Goal: Transaction & Acquisition: Purchase product/service

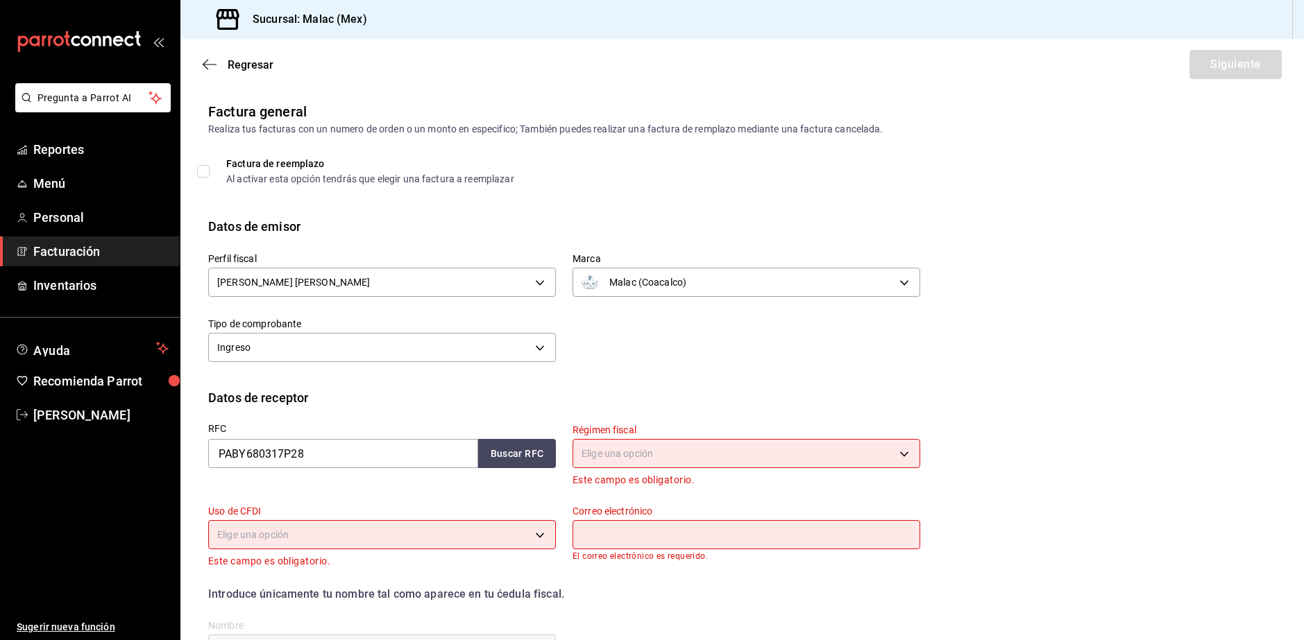
scroll to position [24, 0]
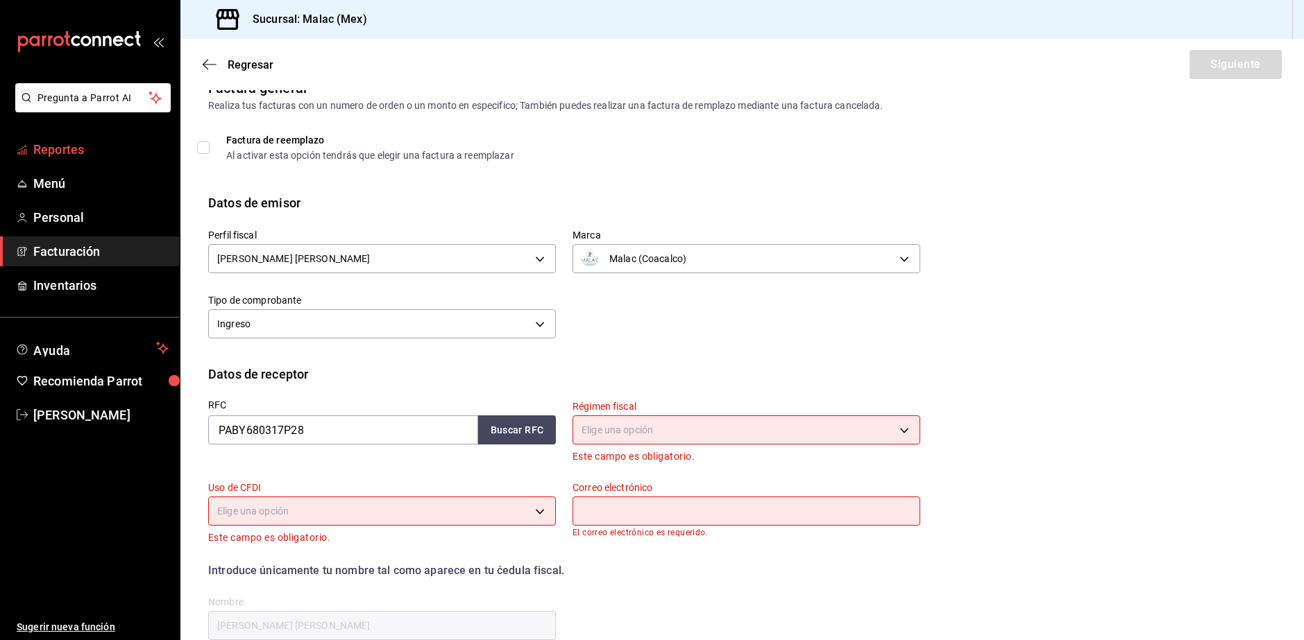
click at [101, 155] on span "Reportes" at bounding box center [100, 149] width 135 height 19
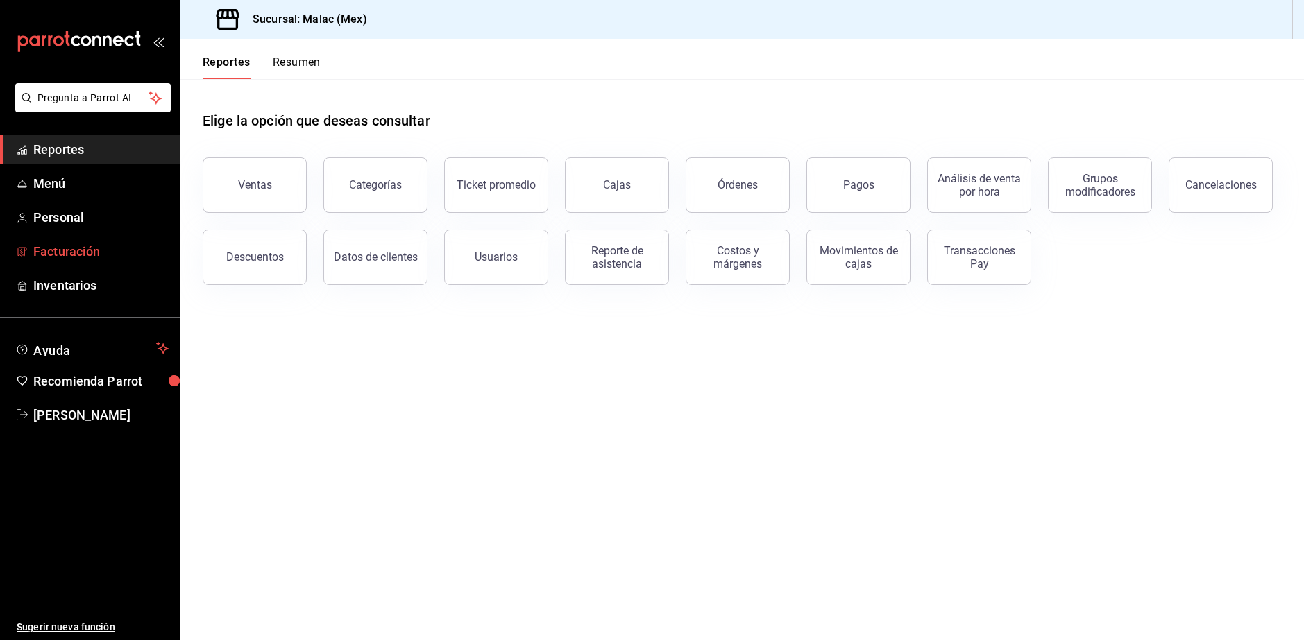
click at [114, 241] on link "Facturación" at bounding box center [90, 252] width 180 height 30
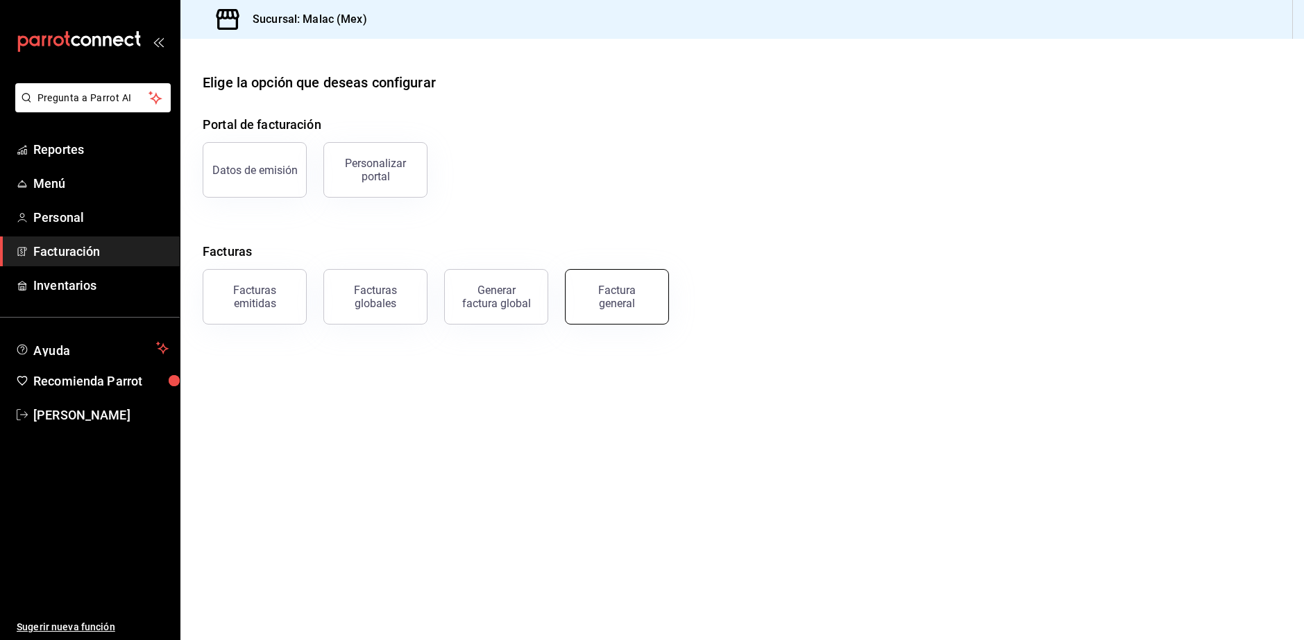
click at [618, 298] on div "Factura general" at bounding box center [616, 297] width 69 height 26
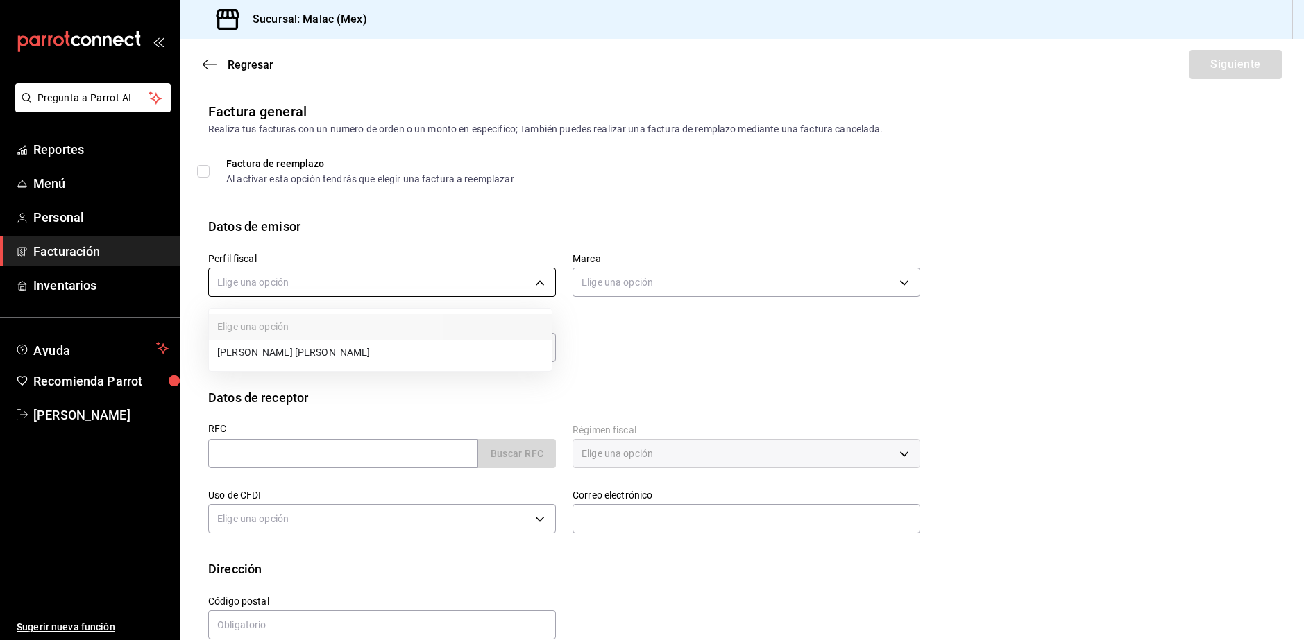
click at [328, 289] on body "Pregunta a Parrot AI Reportes Menú Personal Facturación Inventarios Ayuda Recom…" at bounding box center [652, 320] width 1304 height 640
click at [347, 348] on li "CESAR DANIEL LIRA JUAREZ" at bounding box center [380, 353] width 343 height 26
type input "af20b78f-7f37-4dad-b82b-bfa7aa40c691"
type input "68cda390-11aa-4088-a87d-1ba274343c49"
click at [333, 445] on input "text" at bounding box center [343, 453] width 270 height 29
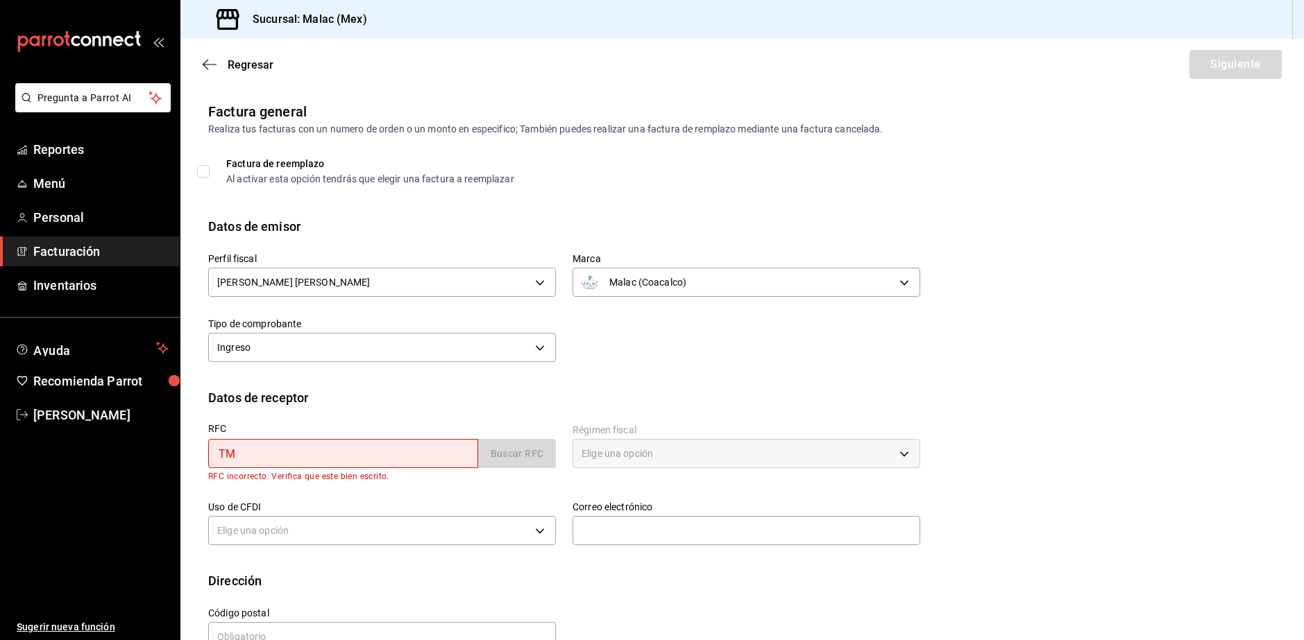
type input "TMC850101HV1"
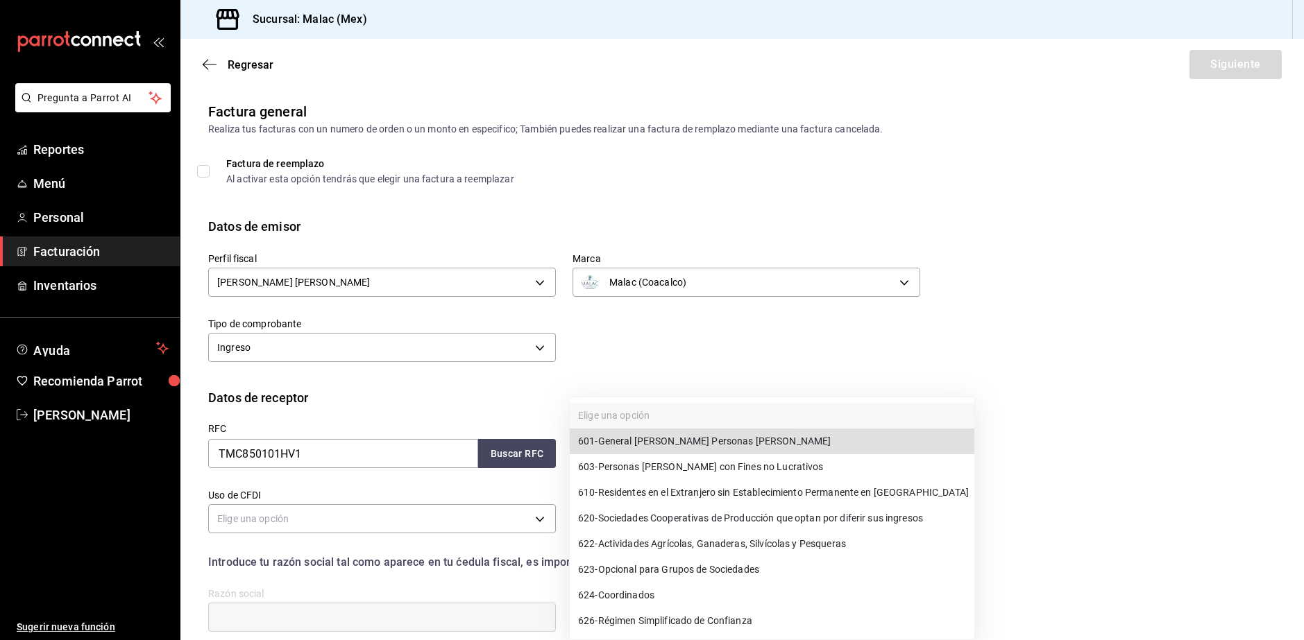
click at [631, 453] on body "Pregunta a Parrot AI Reportes Menú Personal Facturación Inventarios Ayuda Recom…" at bounding box center [652, 320] width 1304 height 640
click at [711, 449] on li "601 - General de Ley Personas Morales" at bounding box center [772, 442] width 405 height 26
type input "601"
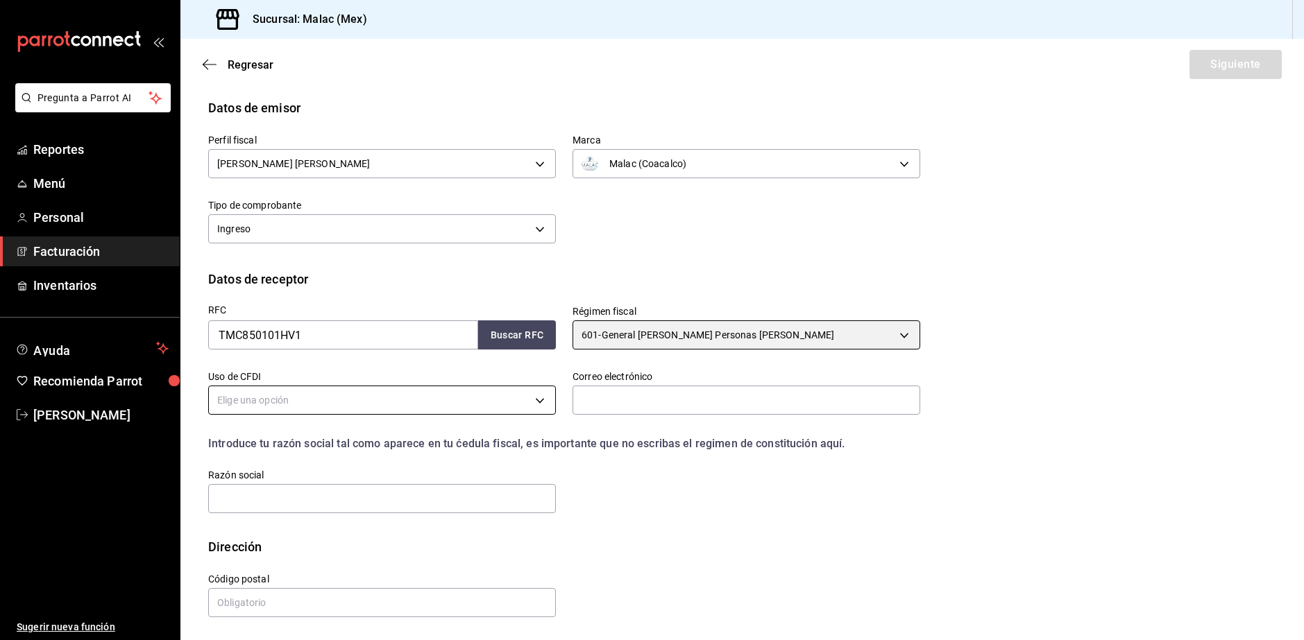
scroll to position [120, 0]
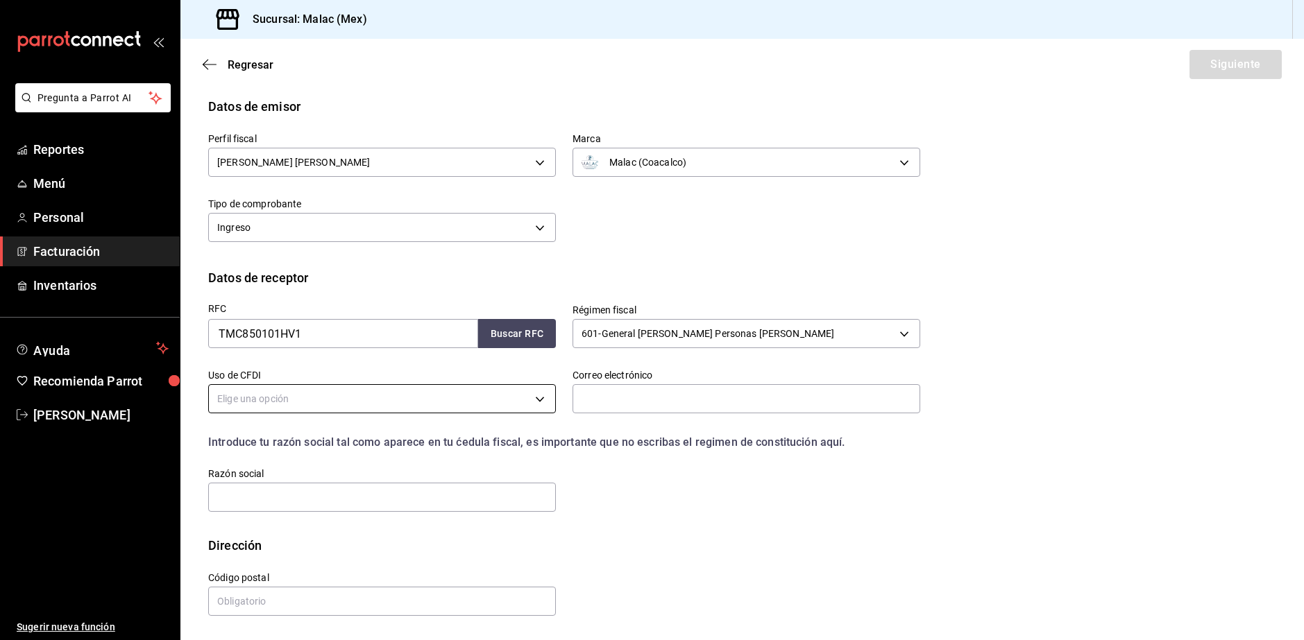
click at [446, 398] on body "Pregunta a Parrot AI Reportes Menú Personal Facturación Inventarios Ayuda Recom…" at bounding box center [652, 320] width 1304 height 640
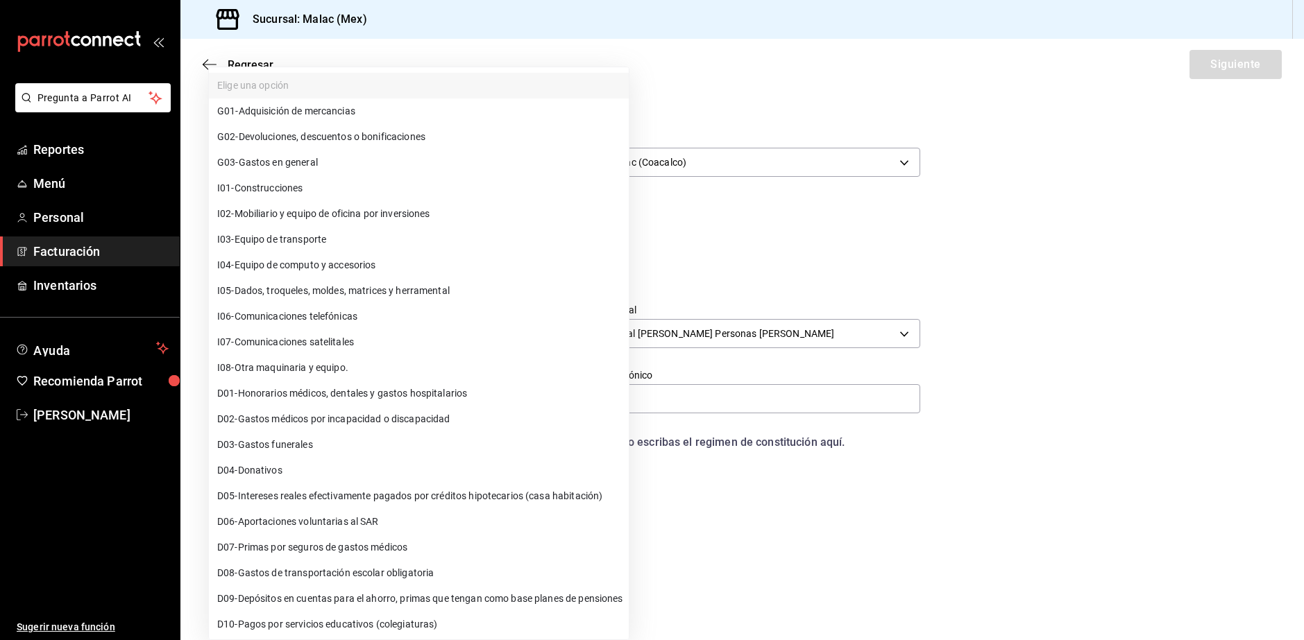
click at [275, 168] on span "G03 - Gastos en general" at bounding box center [267, 162] width 101 height 15
type input "G03"
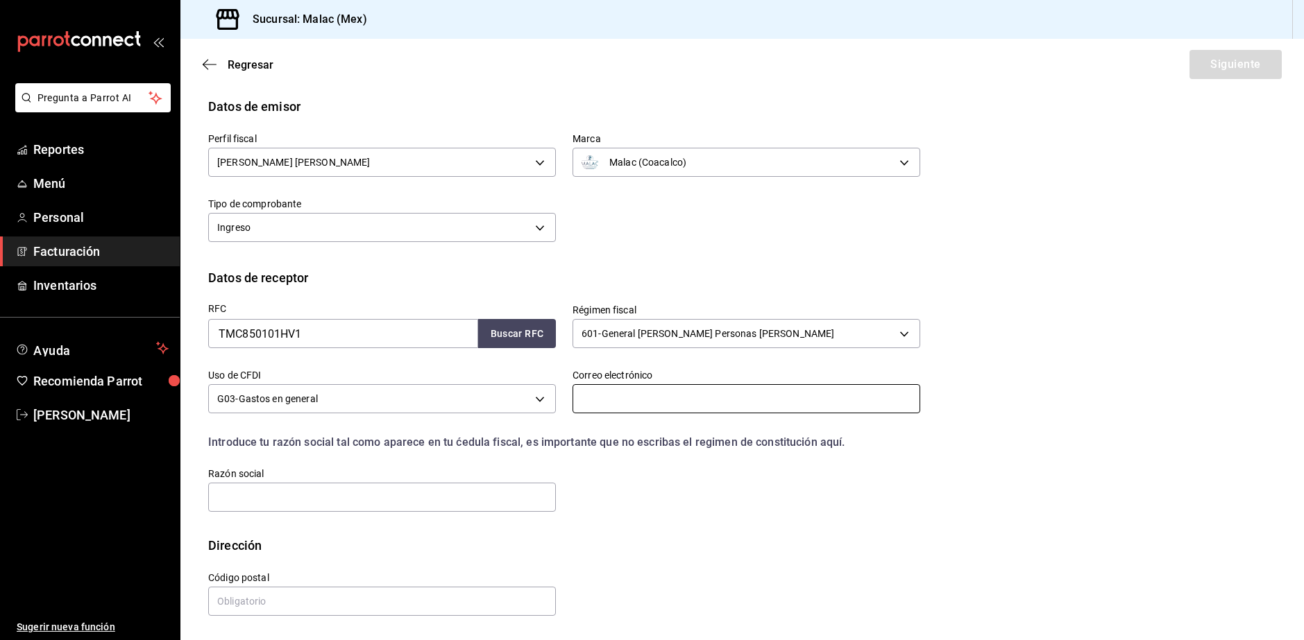
click at [647, 407] on input "text" at bounding box center [746, 398] width 348 height 29
click at [425, 502] on input "text" at bounding box center [382, 497] width 348 height 29
type input "MUNICIPIO DE COACALCO DE BERRIOZABAL"
click at [358, 593] on input "text" at bounding box center [382, 601] width 348 height 29
type input "55700"
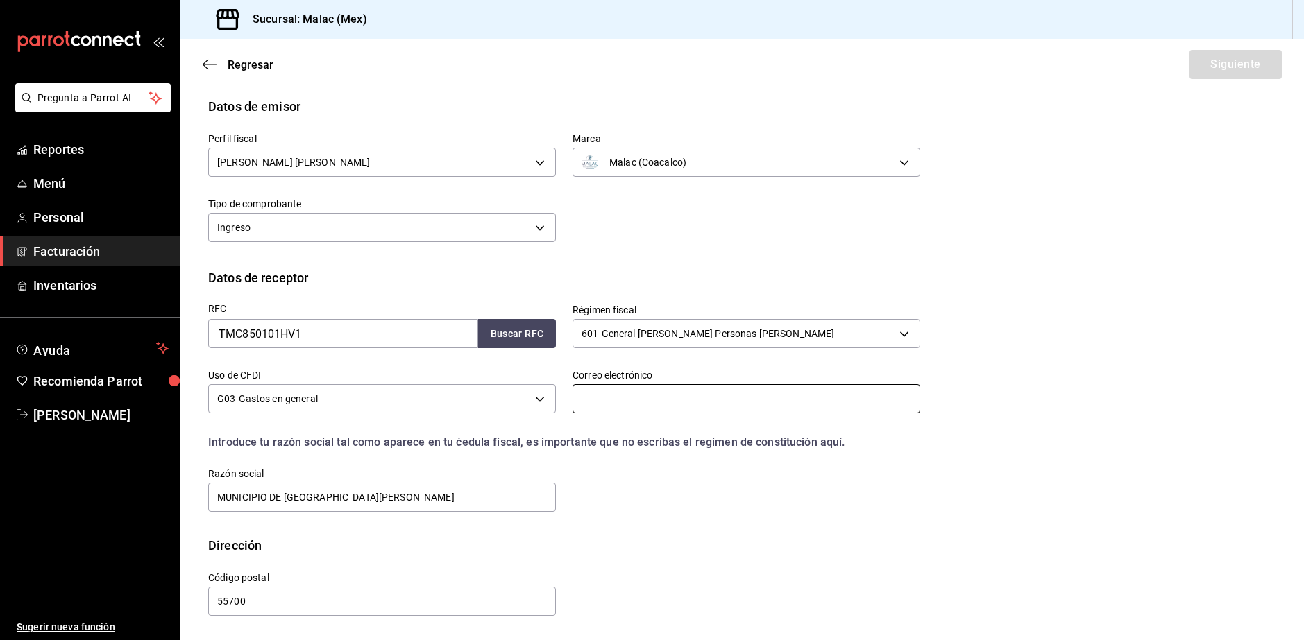
click at [740, 407] on input "text" at bounding box center [746, 398] width 348 height 29
type input "jmeramp@hotmail.com"
click at [1230, 65] on button "Siguiente" at bounding box center [1235, 64] width 92 height 29
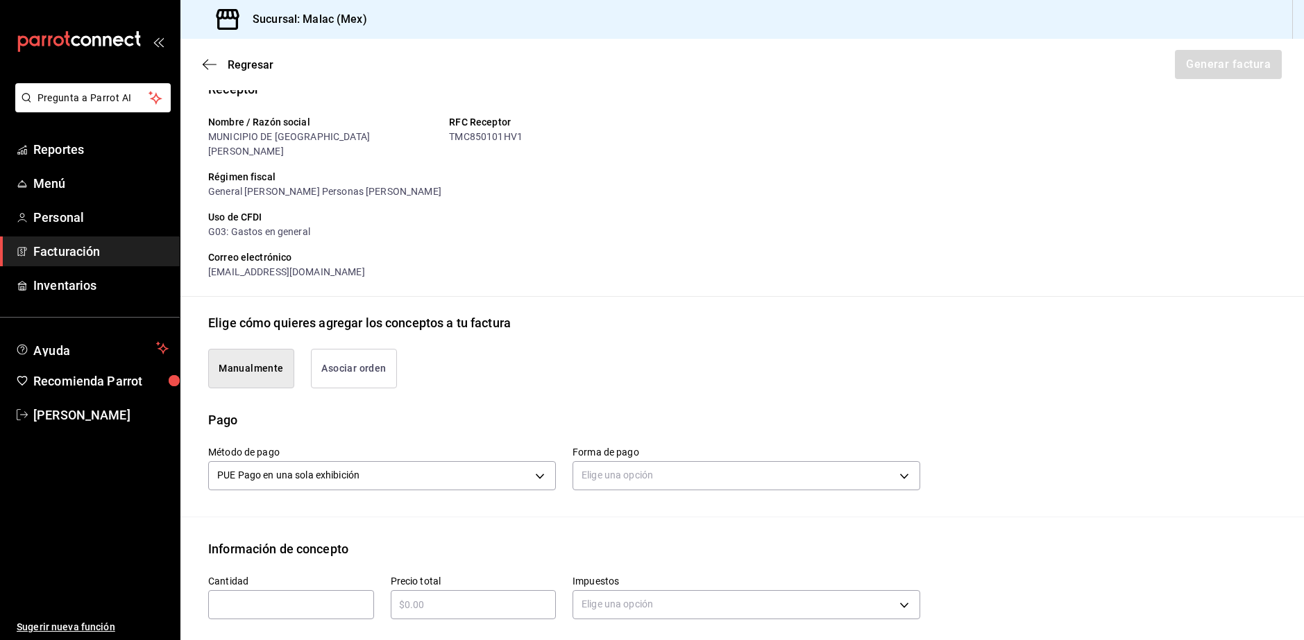
click at [357, 357] on button "Asociar orden" at bounding box center [354, 369] width 86 height 40
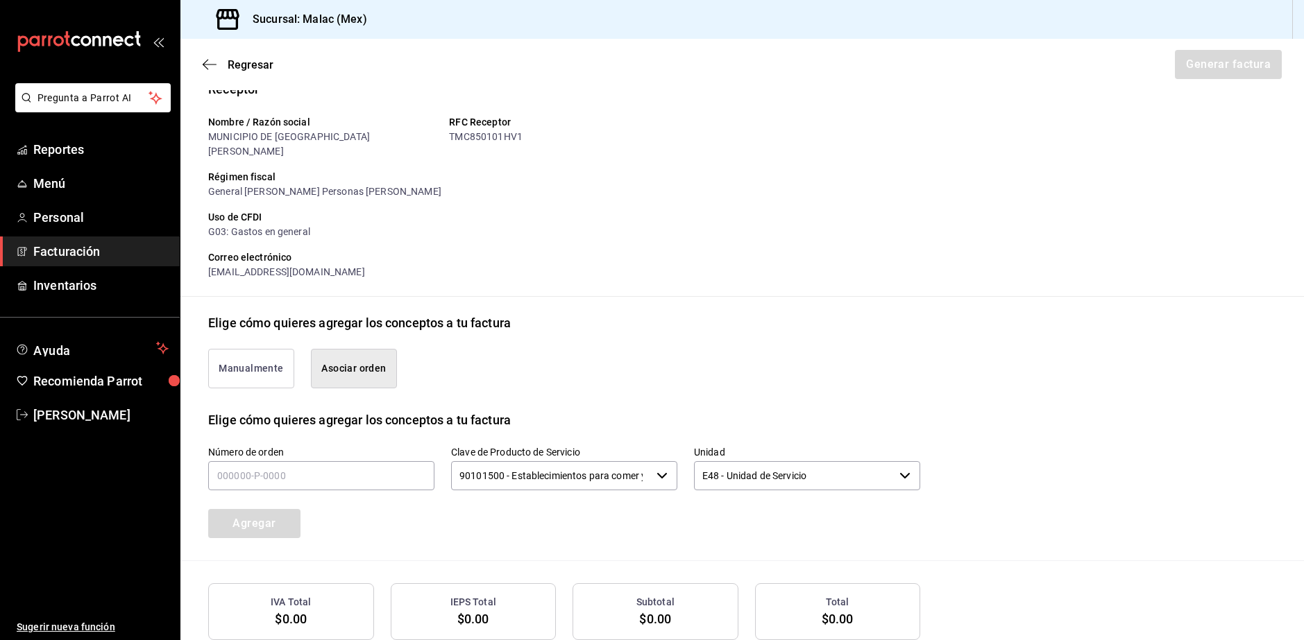
type button "associate"
click at [318, 464] on input "text" at bounding box center [321, 475] width 226 height 29
type input "280825-p-0012"
click at [284, 512] on button "Agregar" at bounding box center [254, 523] width 92 height 29
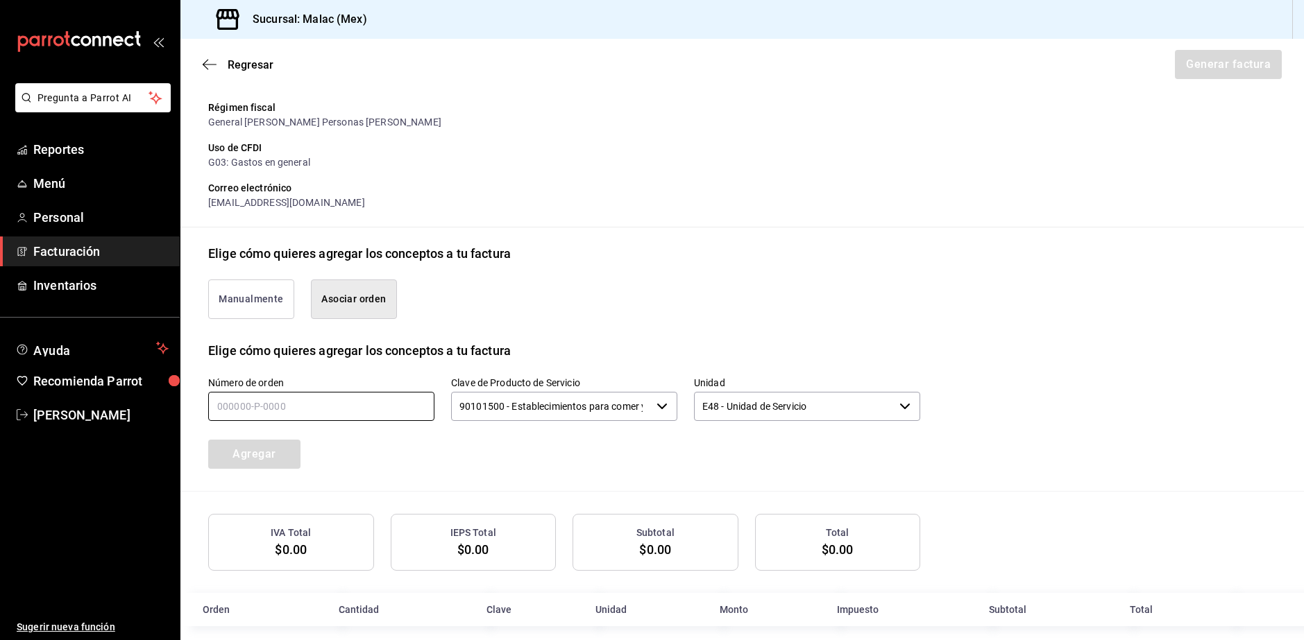
click at [356, 400] on input "text" at bounding box center [321, 406] width 226 height 29
click at [227, 393] on input "280825-p-0012" at bounding box center [321, 406] width 226 height 29
type input "260825-p-0012"
click at [260, 440] on button "Agregar" at bounding box center [254, 454] width 92 height 29
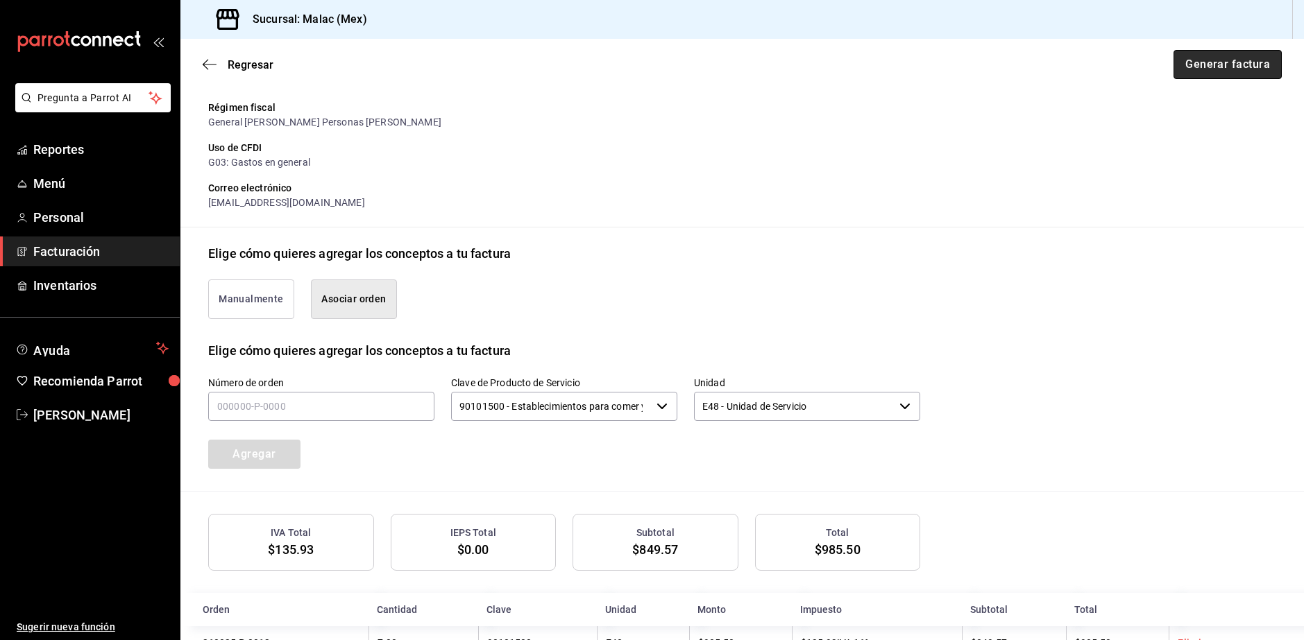
click at [1232, 75] on button "Generar factura" at bounding box center [1227, 64] width 108 height 29
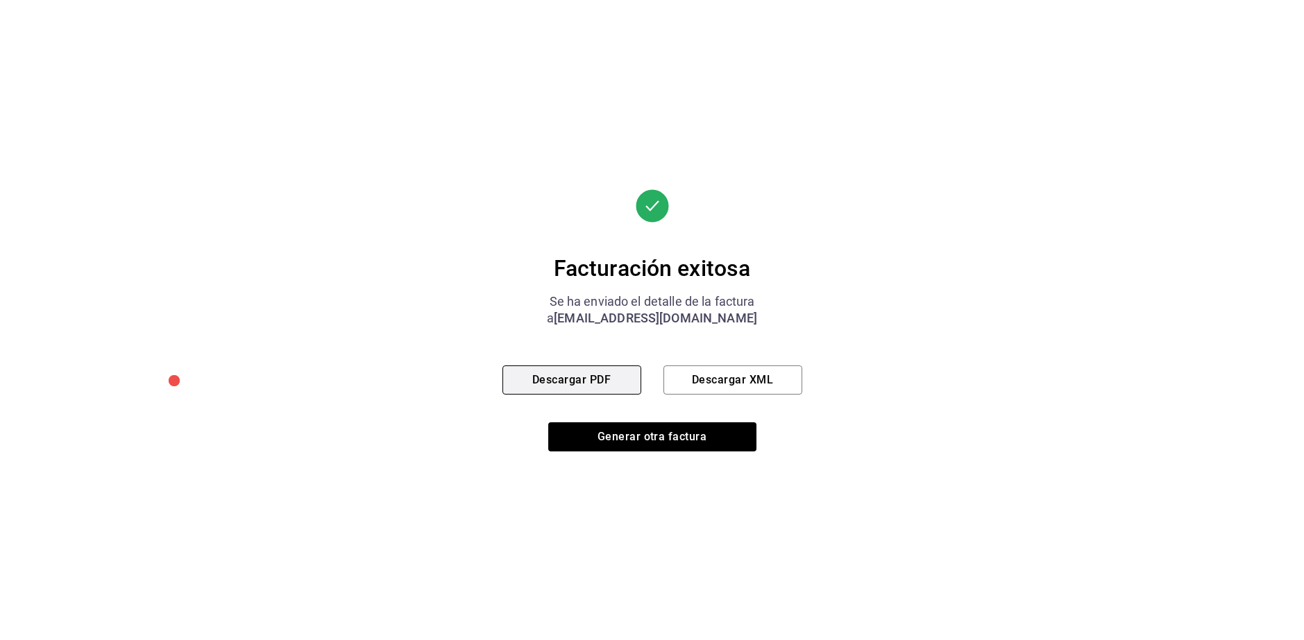
click at [588, 381] on button "Descargar PDF" at bounding box center [571, 380] width 139 height 29
click at [695, 427] on button "Generar otra factura" at bounding box center [652, 437] width 208 height 29
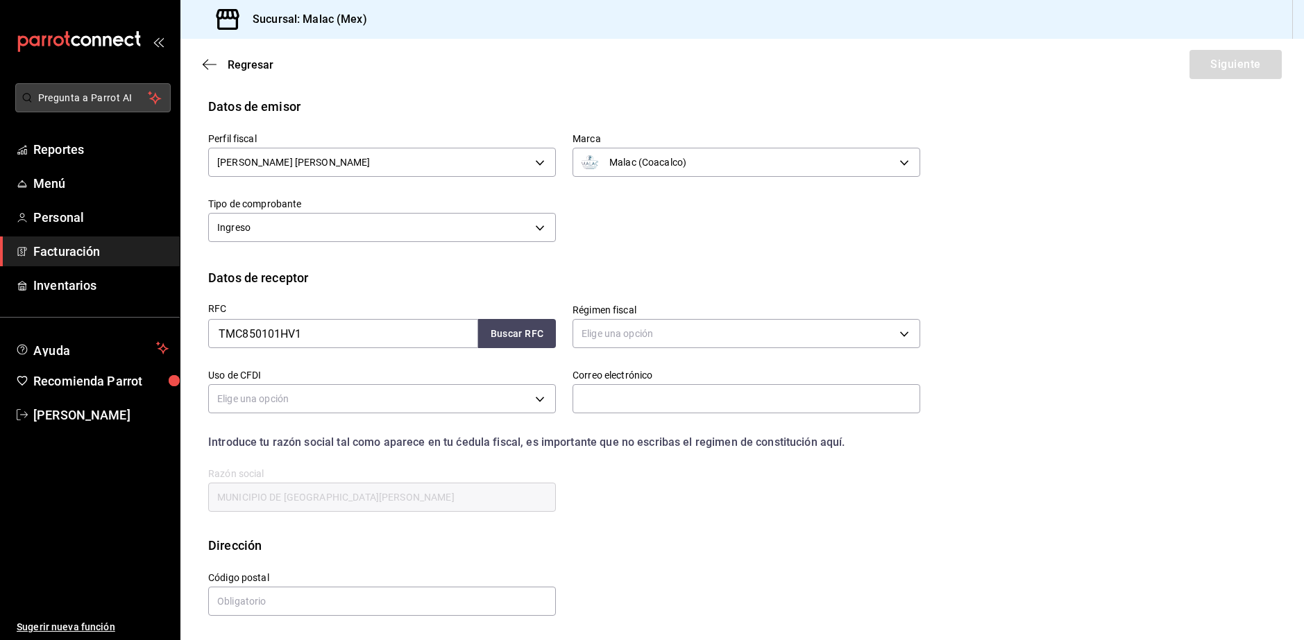
scroll to position [24, 0]
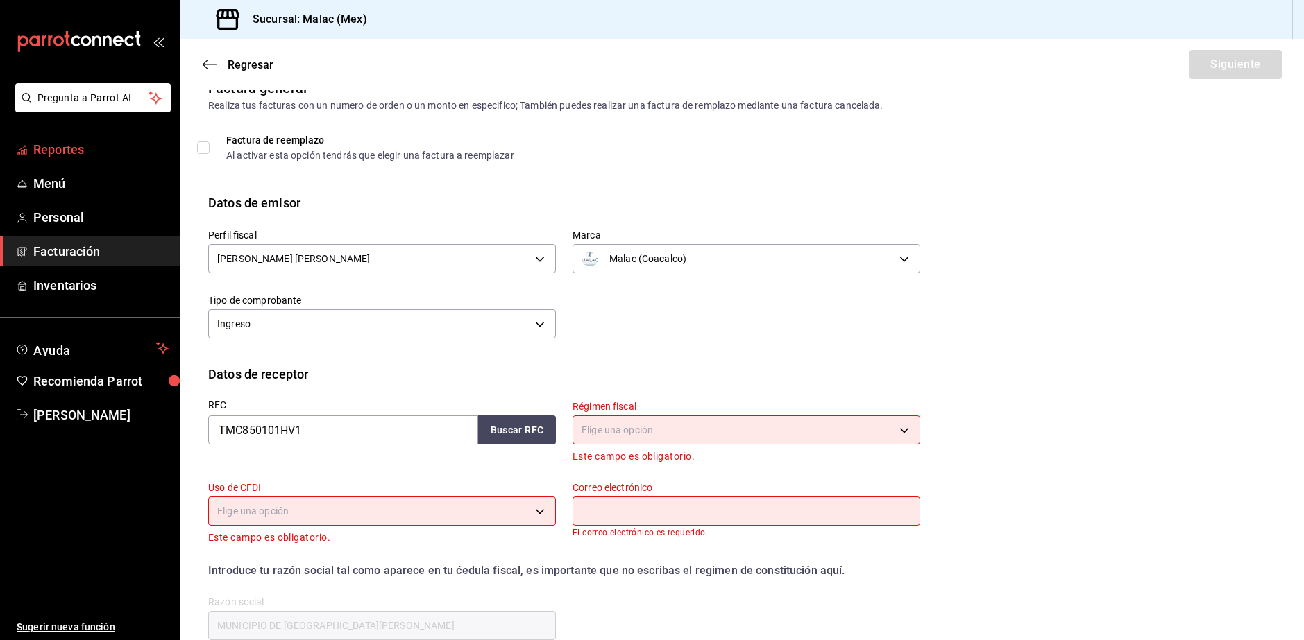
click at [76, 137] on link "Reportes" at bounding box center [90, 150] width 180 height 30
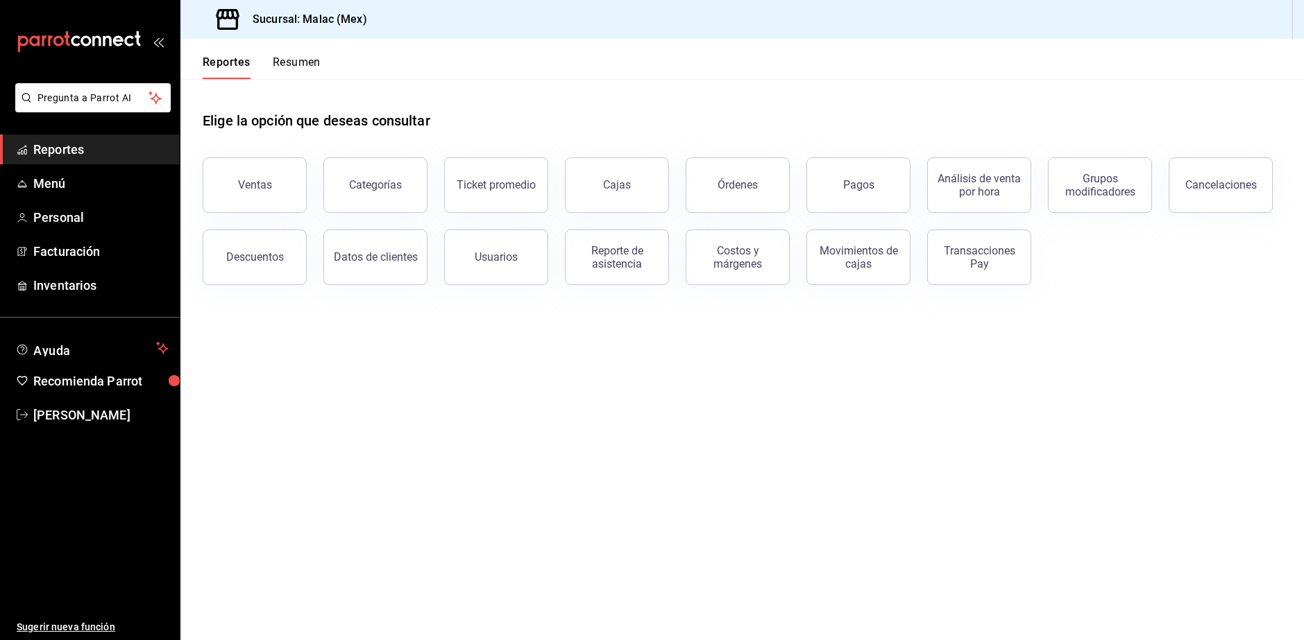
click at [297, 66] on button "Resumen" at bounding box center [297, 68] width 48 height 24
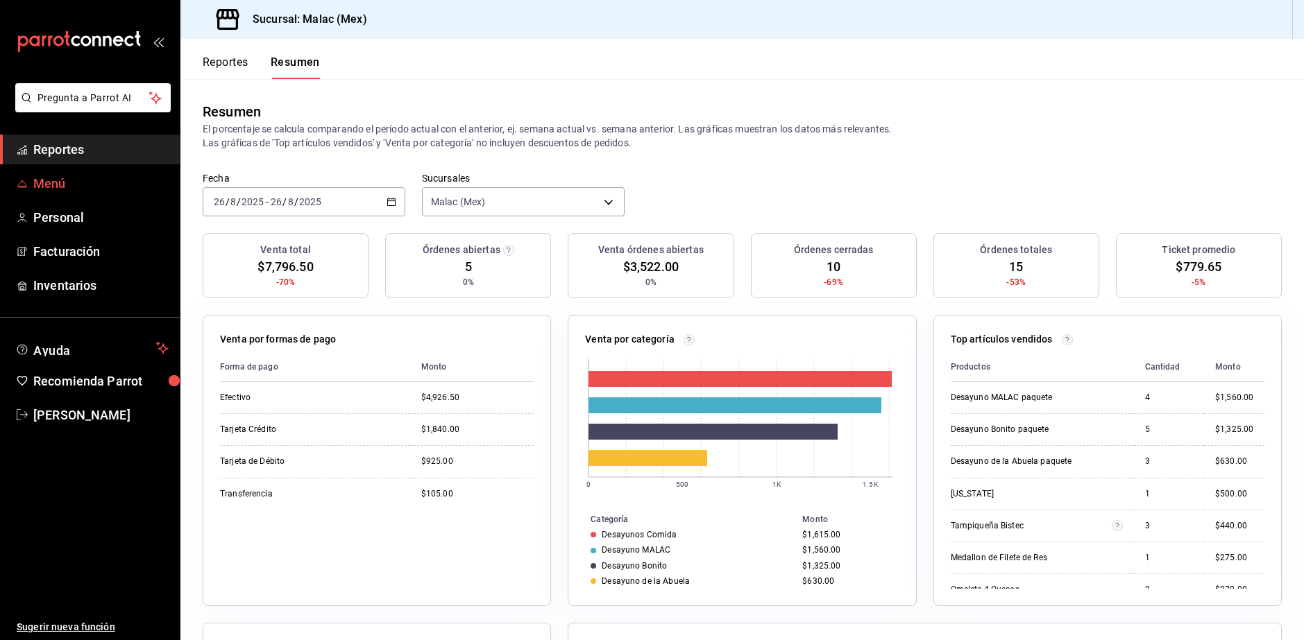
click at [92, 188] on span "Menú" at bounding box center [100, 183] width 135 height 19
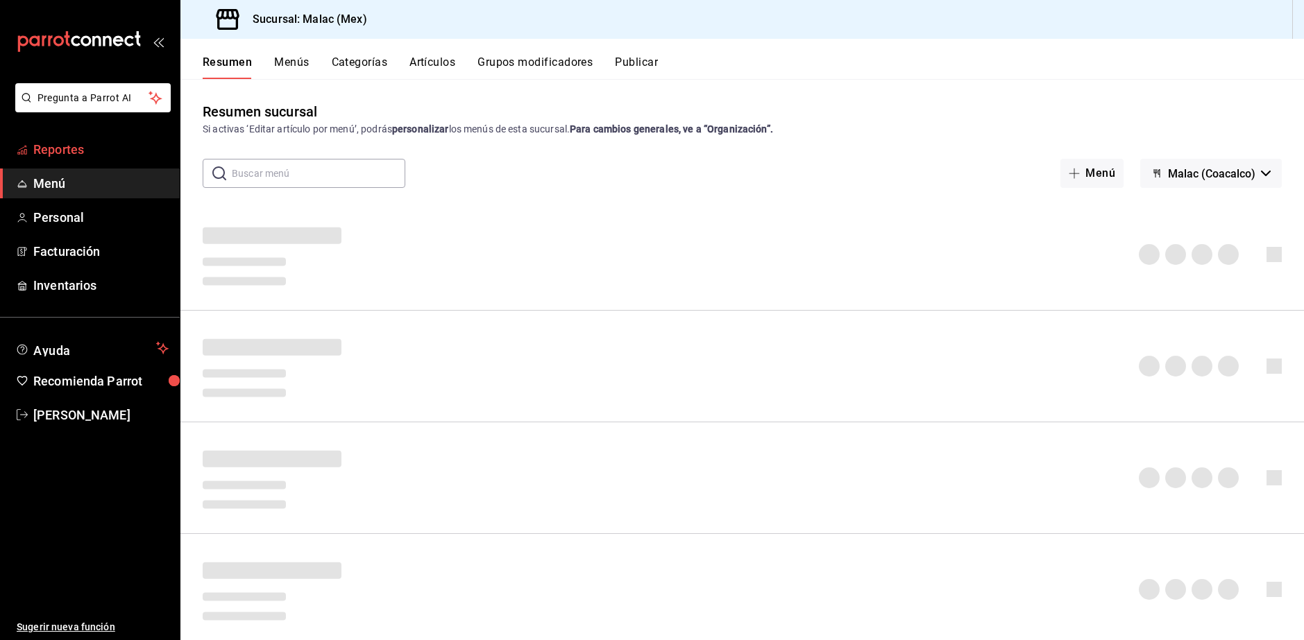
click at [101, 151] on span "Reportes" at bounding box center [100, 149] width 135 height 19
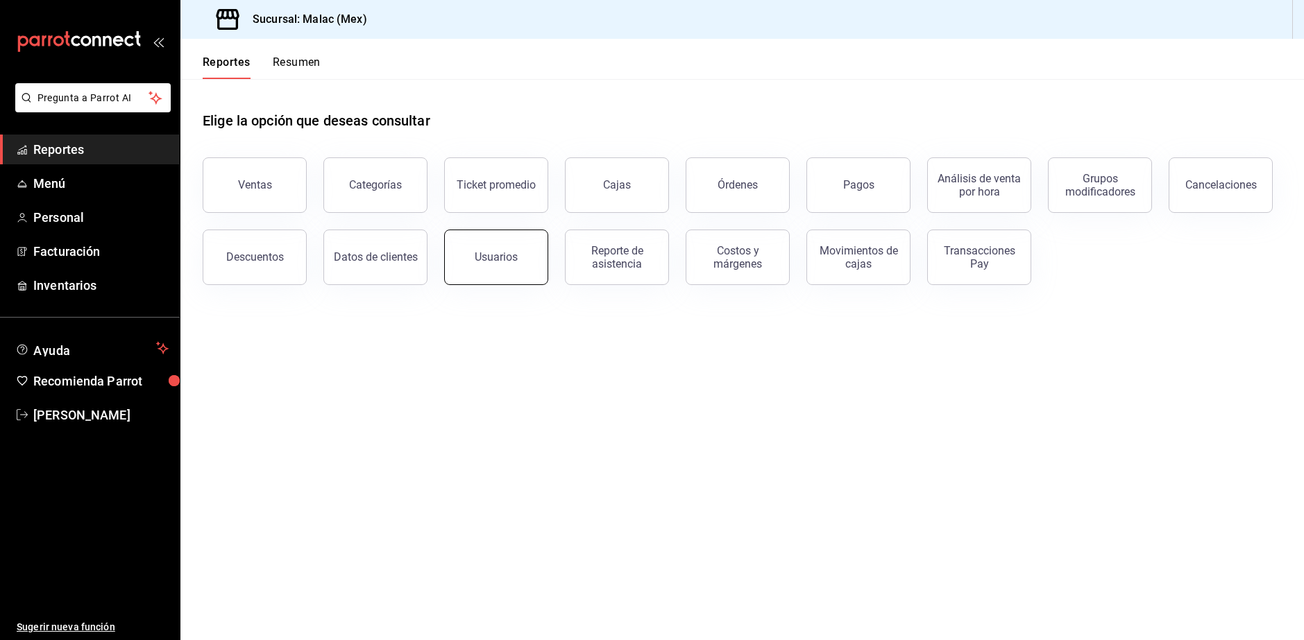
click at [529, 272] on button "Usuarios" at bounding box center [496, 258] width 104 height 56
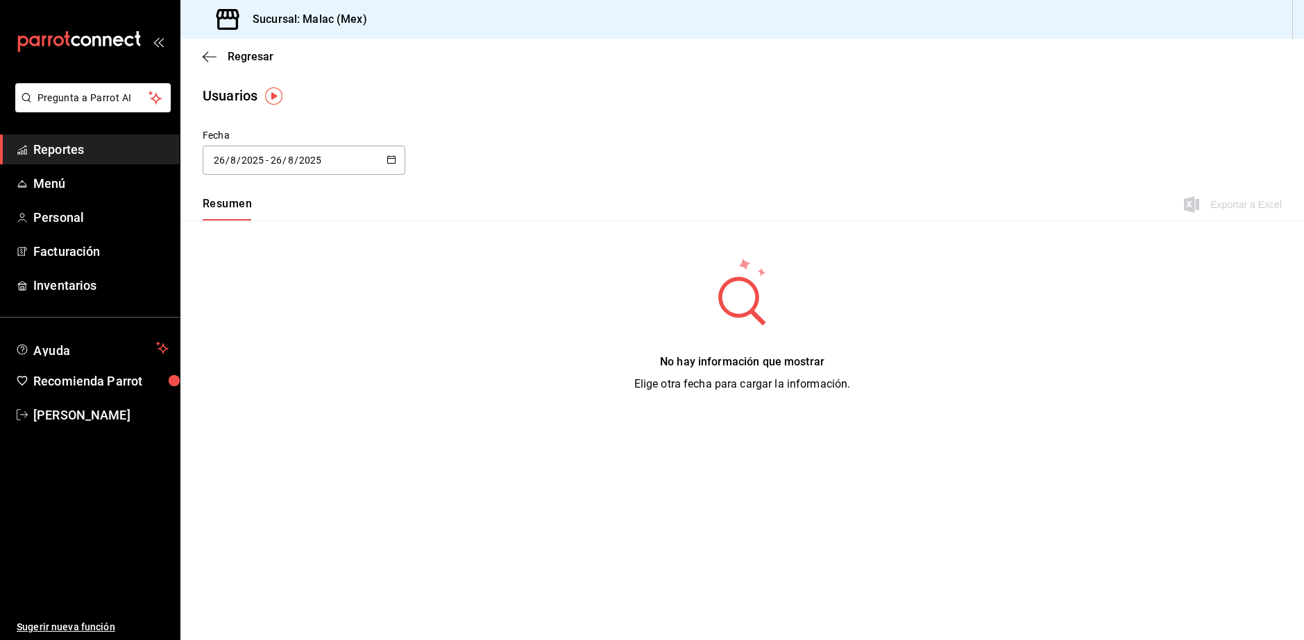
click at [264, 161] on div "[DATE] [DATE]" at bounding box center [239, 160] width 54 height 11
click at [280, 301] on li "Mes actual" at bounding box center [268, 297] width 131 height 31
type input "[DATE]"
type input "1"
